Goal: Task Accomplishment & Management: Manage account settings

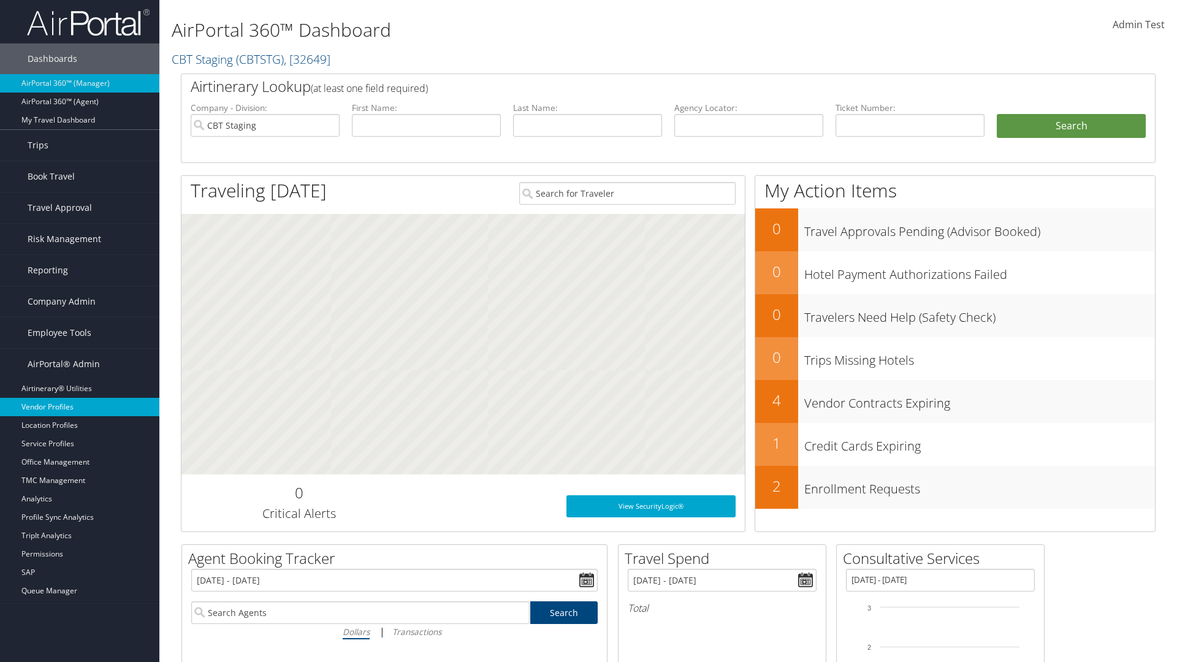
click at [80, 407] on link "Vendor Profiles" at bounding box center [79, 407] width 159 height 18
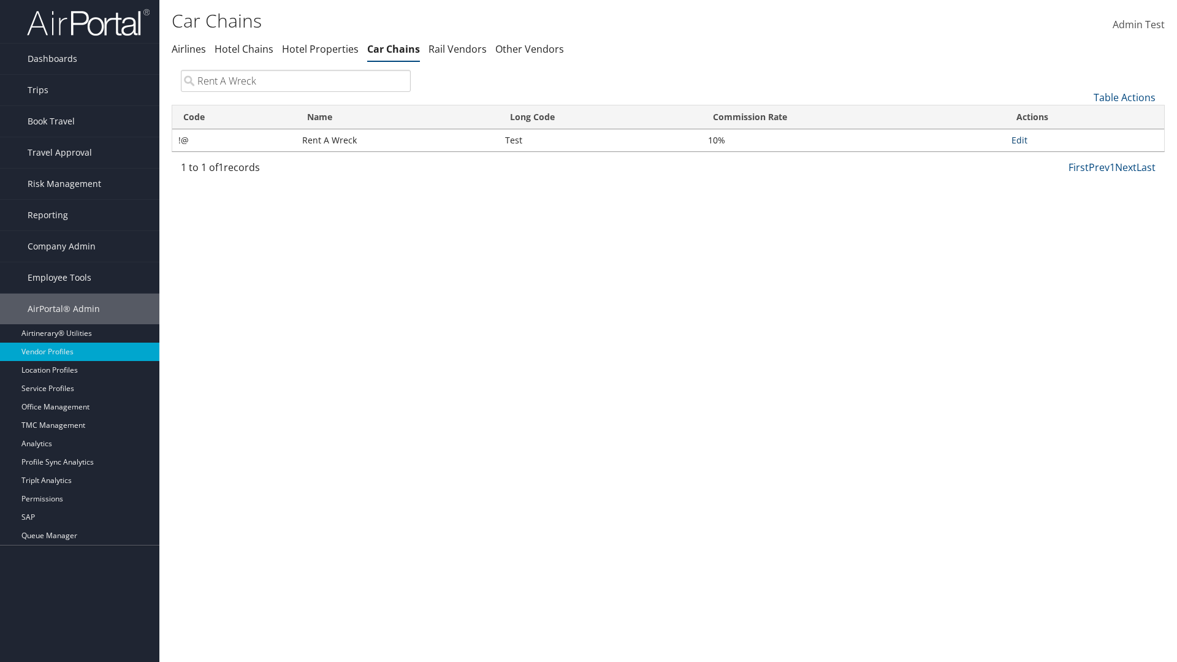
type input "Rent A Wreck"
click at [1019, 140] on link "Edit" at bounding box center [1020, 140] width 16 height 12
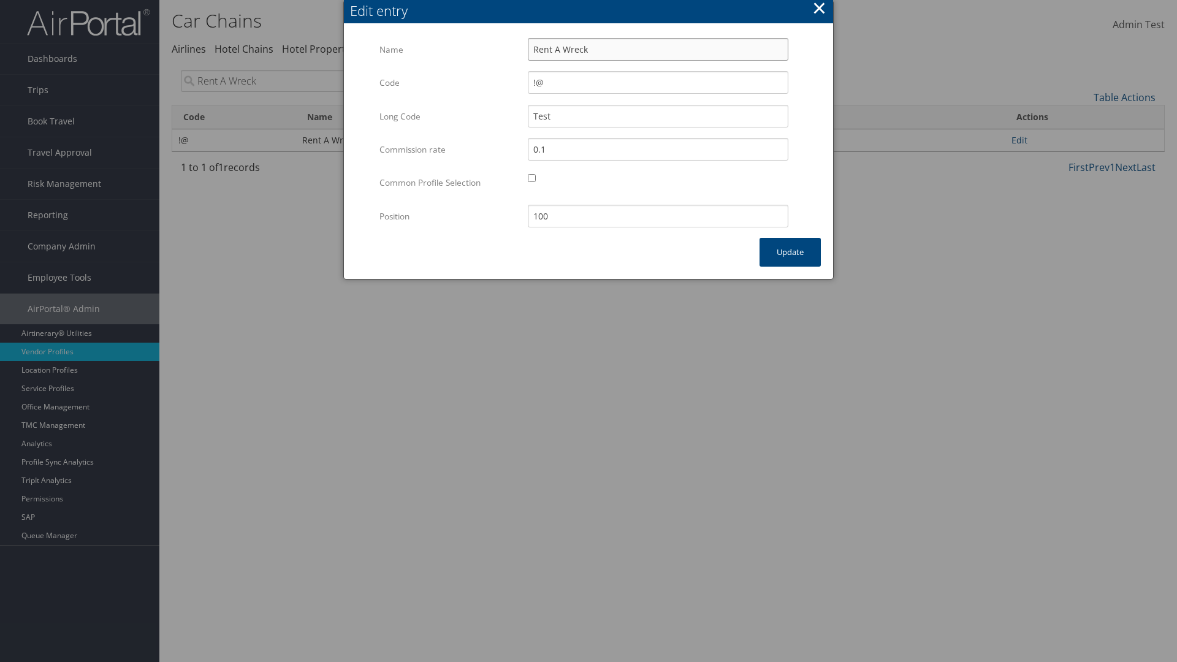
click at [658, 49] on input "Rent A Wreck" at bounding box center [658, 49] width 261 height 23
type input "Rent A Wreck"
click at [658, 116] on input "Test" at bounding box center [658, 116] width 261 height 23
type input "Test"
click at [790, 252] on button "Update" at bounding box center [790, 252] width 61 height 29
